Goal: Information Seeking & Learning: Find specific fact

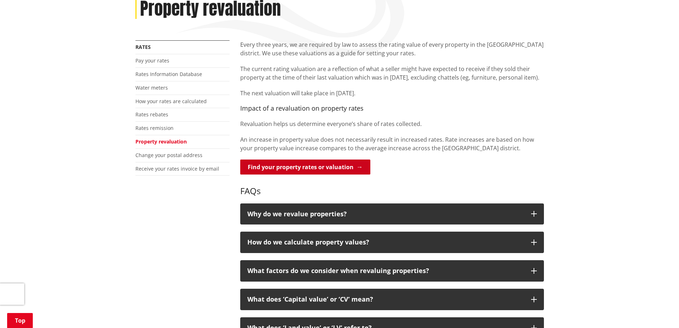
scroll to position [107, 0]
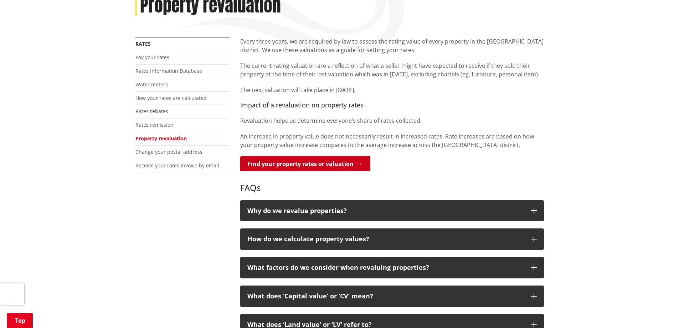
click at [287, 160] on link "Find your property rates or valuation" at bounding box center [305, 163] width 130 height 15
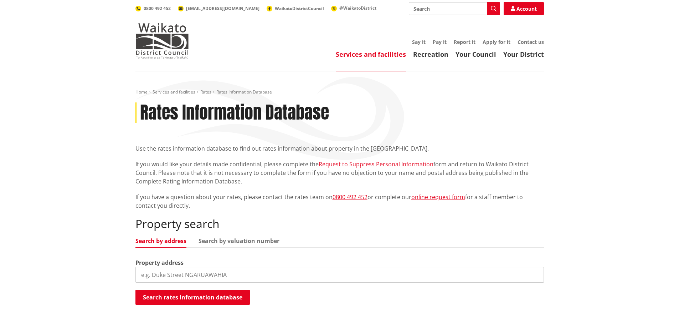
click at [218, 274] on input "search" at bounding box center [339, 275] width 409 height 16
paste input "217 Pinnacle Hill Road, Bombay, Franklin, Auckland"
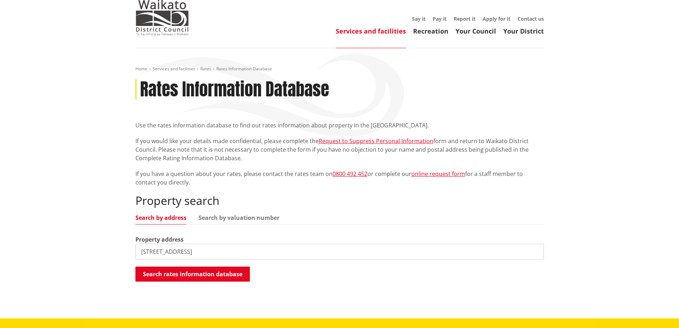
scroll to position [36, 0]
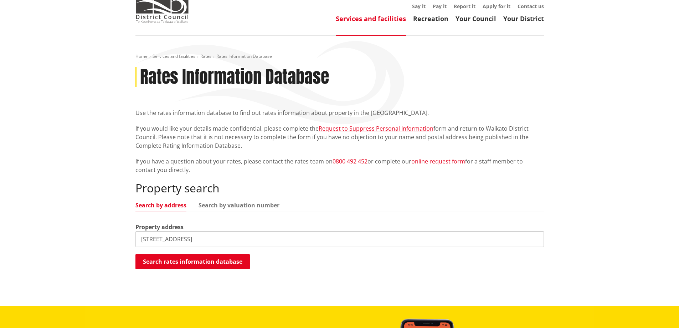
drag, startPoint x: 280, startPoint y: 239, endPoint x: 230, endPoint y: 239, distance: 49.2
click at [230, 239] on input "217 Pinnacle Hill Road, Bombay, Franklin, Auckland" at bounding box center [339, 239] width 409 height 16
click at [216, 262] on button "Search rates information database" at bounding box center [192, 261] width 114 height 15
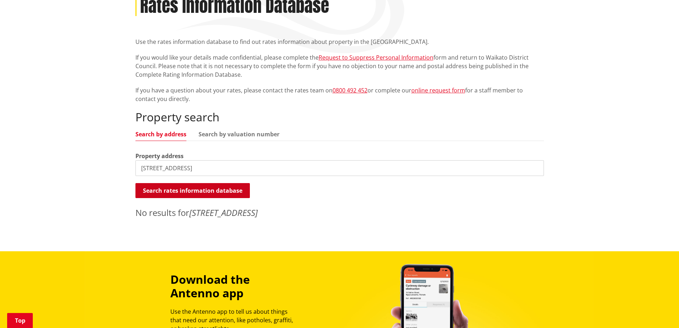
scroll to position [107, 0]
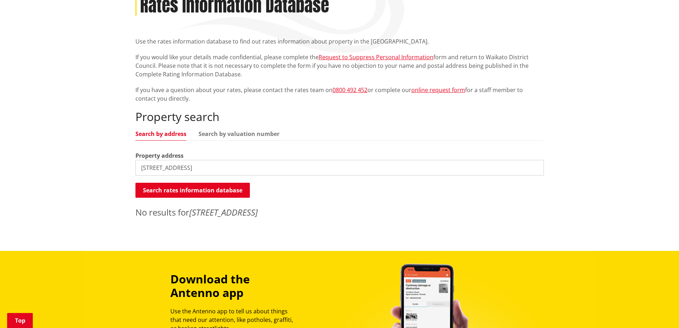
click at [237, 167] on input "217 Pinnacle Hill Road, Bombay" at bounding box center [339, 168] width 409 height 16
type input "217 Pinnacle Hill Road"
click at [207, 183] on button "Search rates information database" at bounding box center [192, 190] width 114 height 15
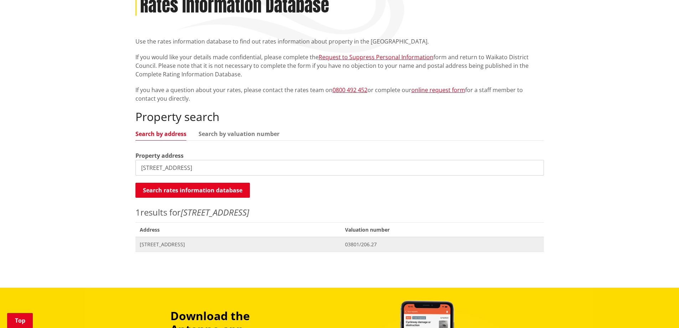
click at [198, 245] on span "217 Pinnacle Hill Road PINNACLE HILL" at bounding box center [238, 244] width 197 height 7
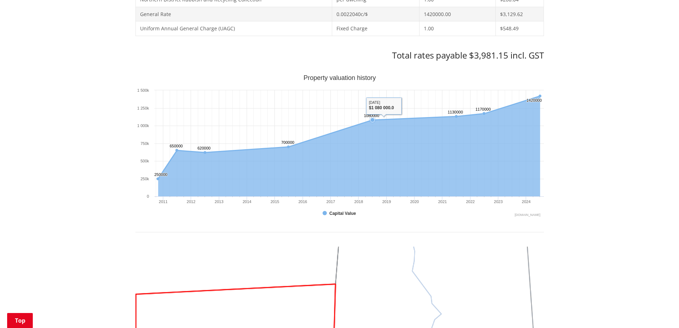
scroll to position [535, 0]
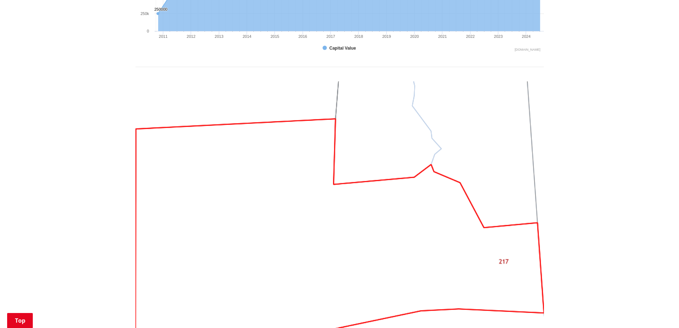
click at [300, 247] on img at bounding box center [339, 234] width 409 height 307
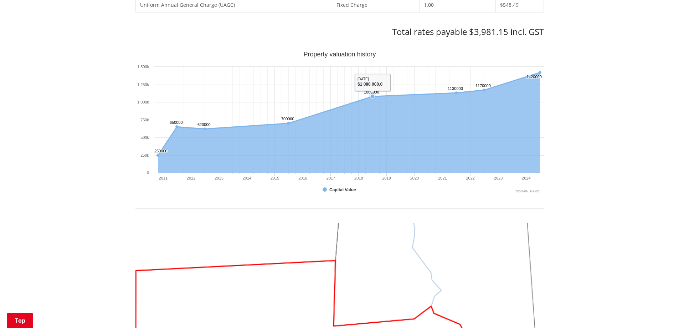
scroll to position [392, 0]
